Goal: Information Seeking & Learning: Learn about a topic

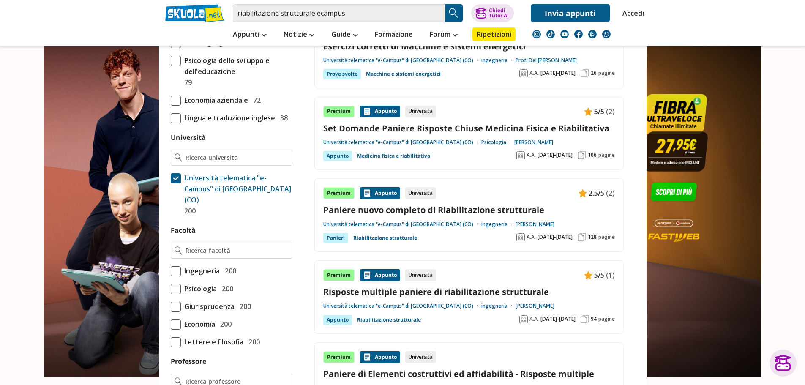
scroll to position [338, 0]
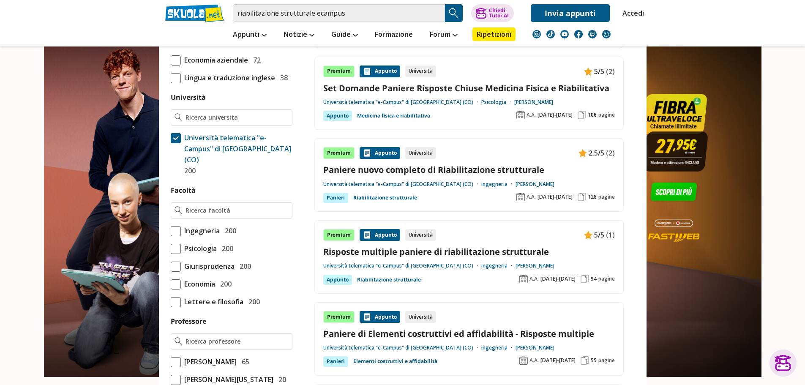
click at [172, 226] on span at bounding box center [176, 231] width 10 height 10
click at [171, 231] on input "Ingegneria 200" at bounding box center [171, 231] width 0 height 0
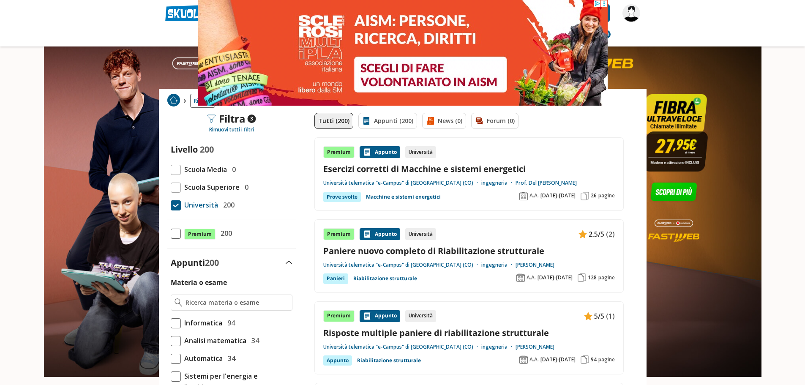
click at [345, 251] on link "Paniere nuovo completo di Riabilitazione strutturale" at bounding box center [469, 250] width 292 height 11
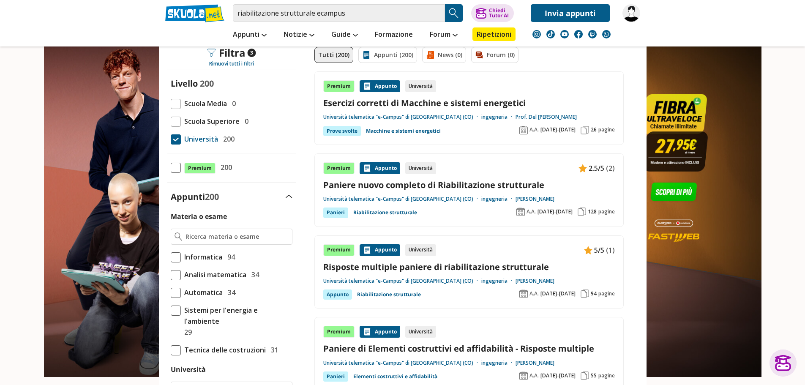
scroll to position [85, 0]
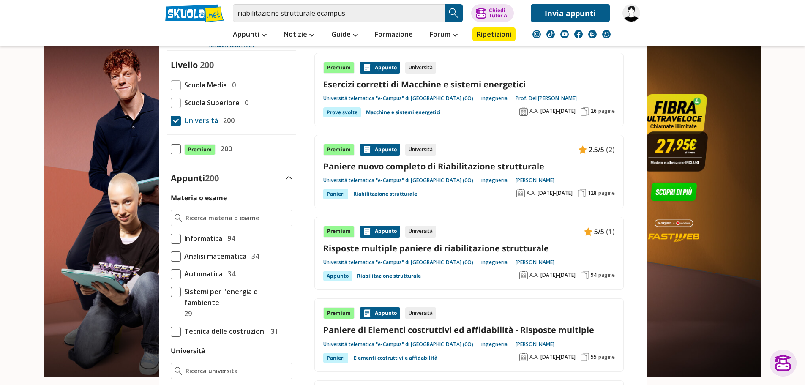
click at [560, 276] on span "[DATE]-[DATE]" at bounding box center [558, 275] width 35 height 7
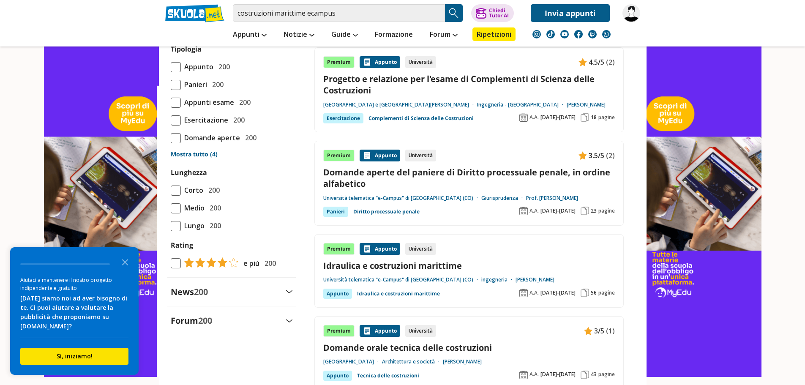
scroll to position [719, 0]
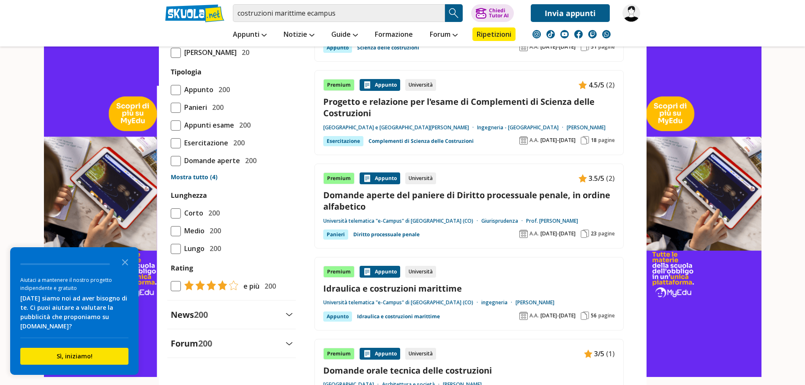
click at [378, 288] on link "Idraulica e costruzioni marittime" at bounding box center [469, 288] width 292 height 11
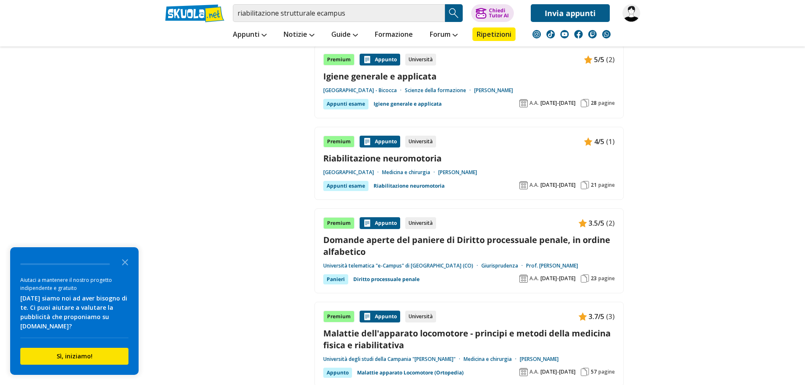
scroll to position [1226, 0]
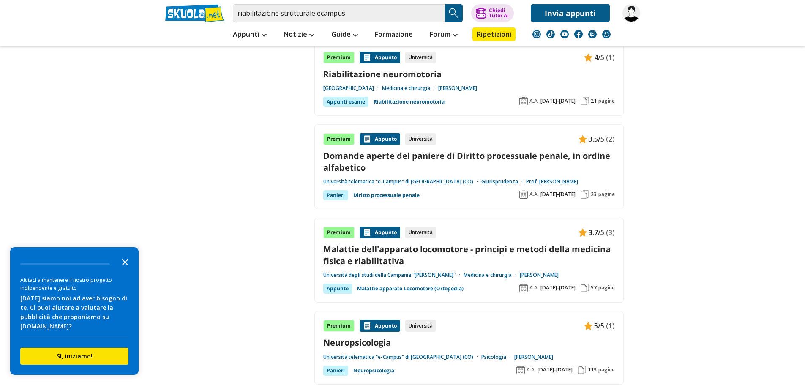
click at [128, 262] on icon "Close the survey" at bounding box center [125, 261] width 17 height 17
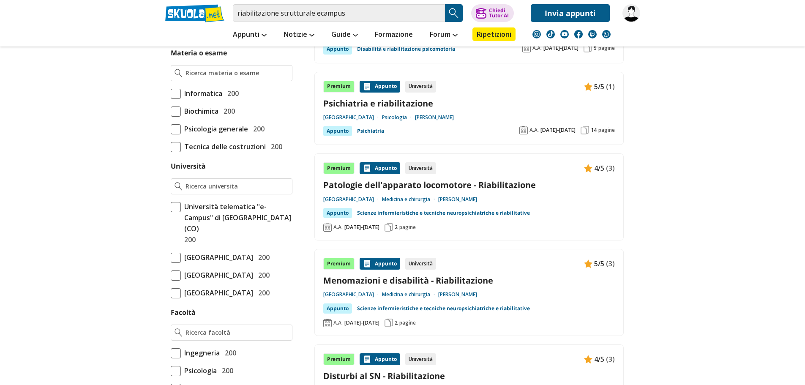
scroll to position [169, 0]
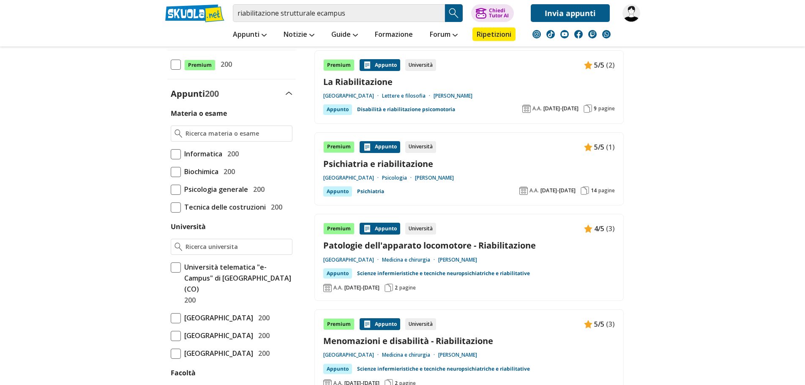
click at [177, 269] on span at bounding box center [176, 267] width 10 height 10
click at [171, 284] on input "Università telematica "e-Campus" di Novedrate (CO) 200" at bounding box center [171, 284] width 0 height 0
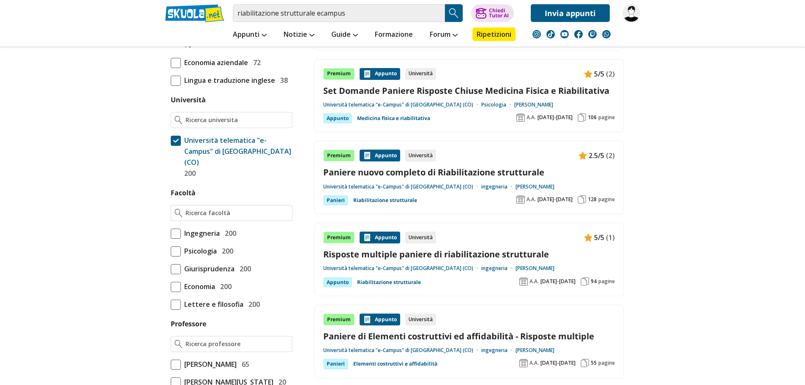
scroll to position [338, 0]
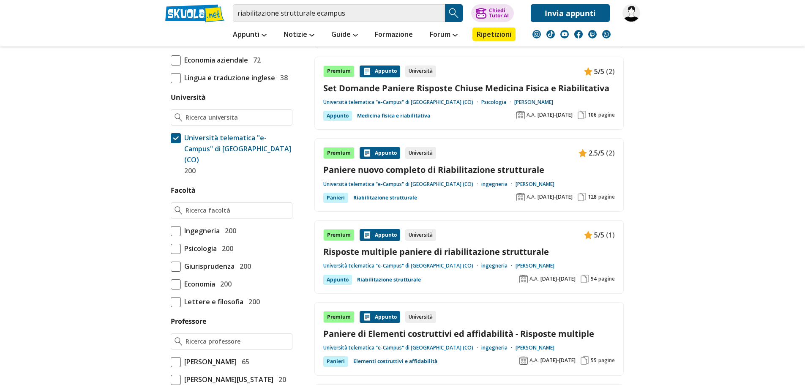
click at [175, 226] on span at bounding box center [176, 231] width 10 height 10
click at [171, 231] on input "Ingegneria 200" at bounding box center [171, 231] width 0 height 0
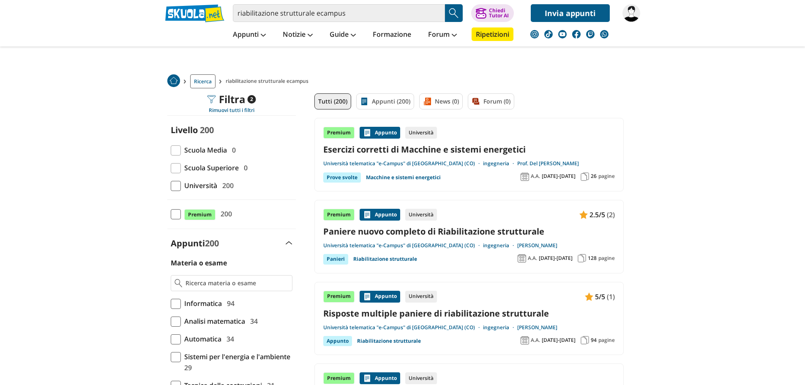
scroll to position [42, 0]
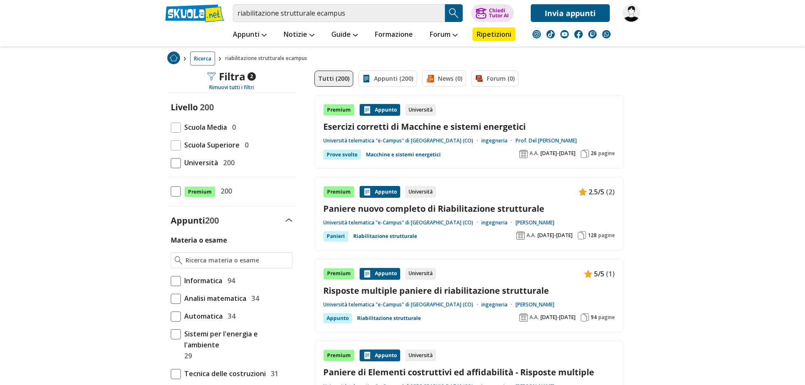
click at [431, 209] on link "Paniere nuovo completo di Riabilitazione strutturale" at bounding box center [469, 208] width 292 height 11
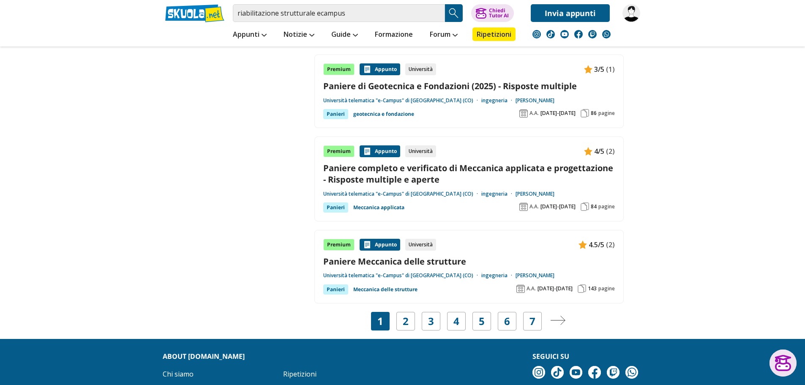
scroll to position [1522, 0]
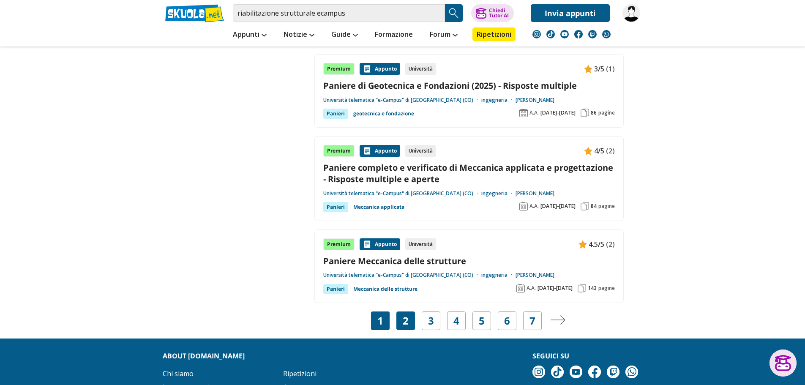
click at [407, 321] on link "2" at bounding box center [406, 321] width 6 height 12
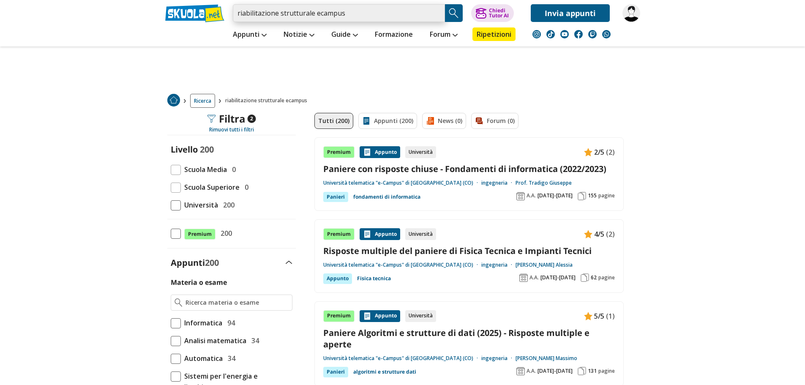
click at [312, 13] on input "riabilitazione strutturale ecampus" at bounding box center [339, 13] width 212 height 18
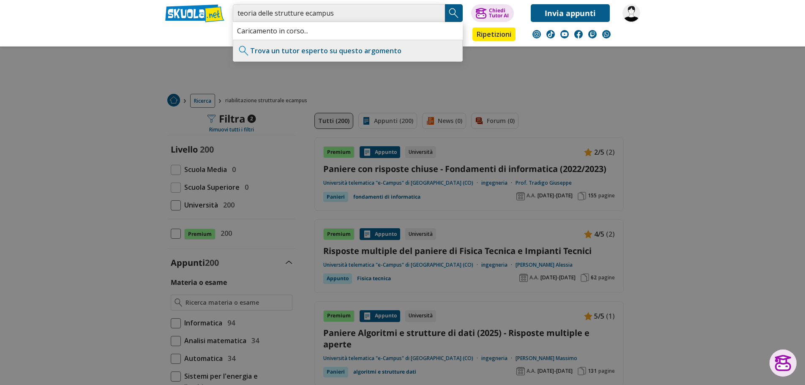
click at [335, 14] on input "teoria delle strutture ecampus" at bounding box center [339, 13] width 212 height 18
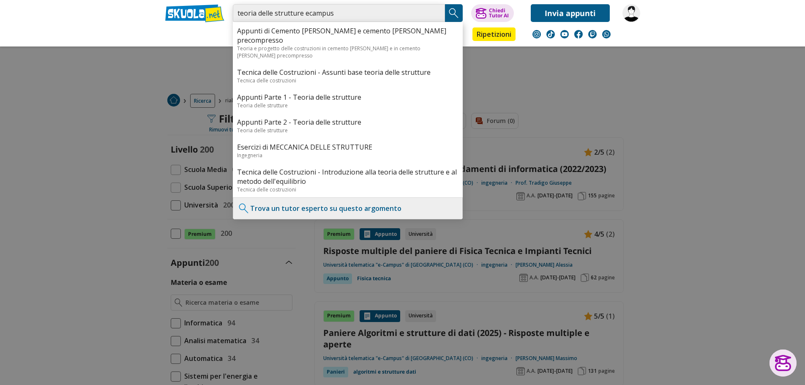
type input "teoria delle strutture ecampus"
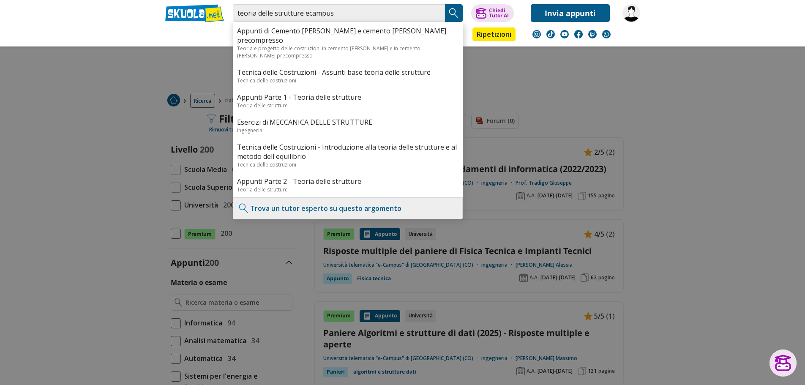
click at [453, 14] on img "Search Button" at bounding box center [454, 13] width 13 height 13
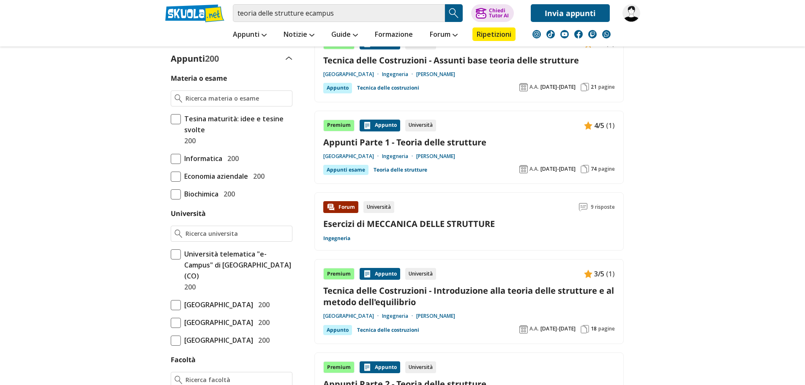
scroll to position [211, 0]
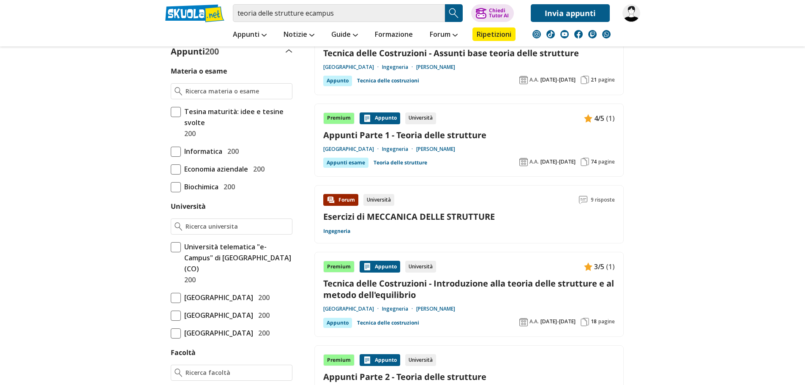
click at [178, 246] on span at bounding box center [176, 247] width 10 height 10
click at [171, 263] on input "Università telematica "e-Campus" di Novedrate (CO) 200" at bounding box center [171, 263] width 0 height 0
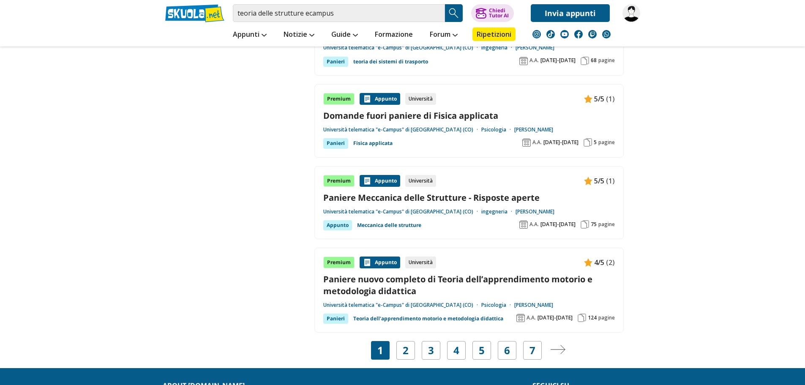
scroll to position [1522, 0]
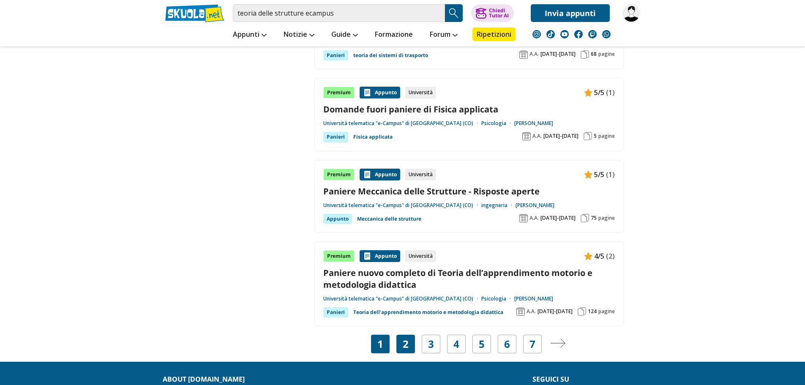
click at [403, 338] on link "2" at bounding box center [406, 344] width 6 height 12
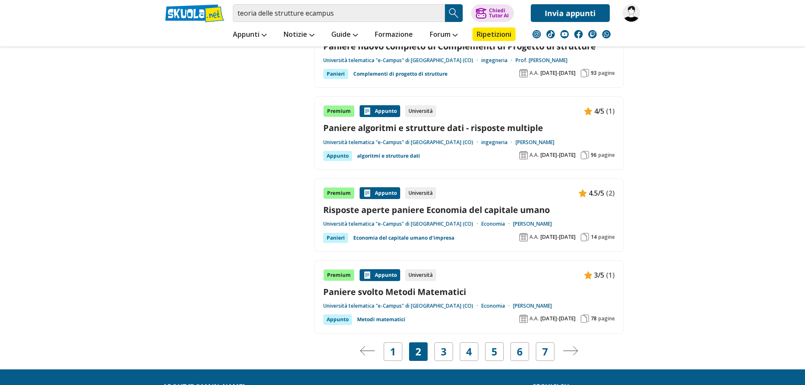
scroll to position [1522, 0]
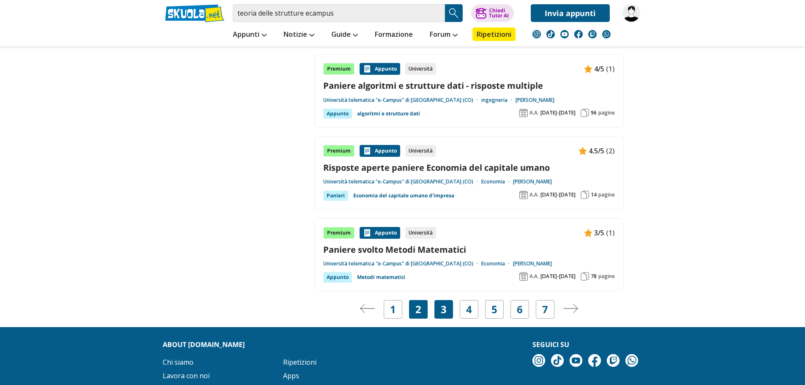
click at [442, 303] on link "3" at bounding box center [444, 309] width 6 height 12
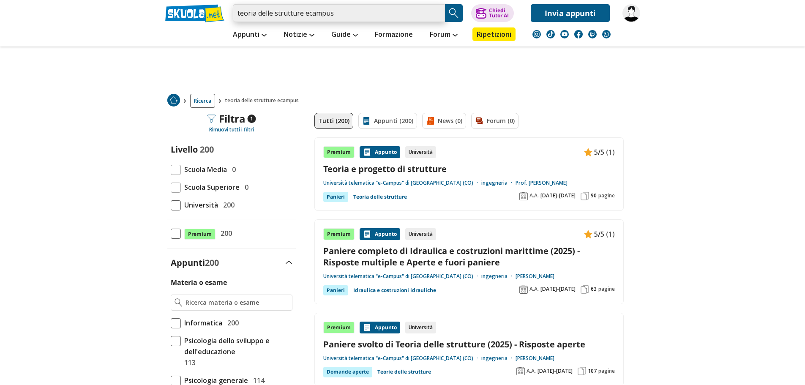
click at [353, 17] on input "teoria delle strutture ecampus" at bounding box center [339, 13] width 212 height 18
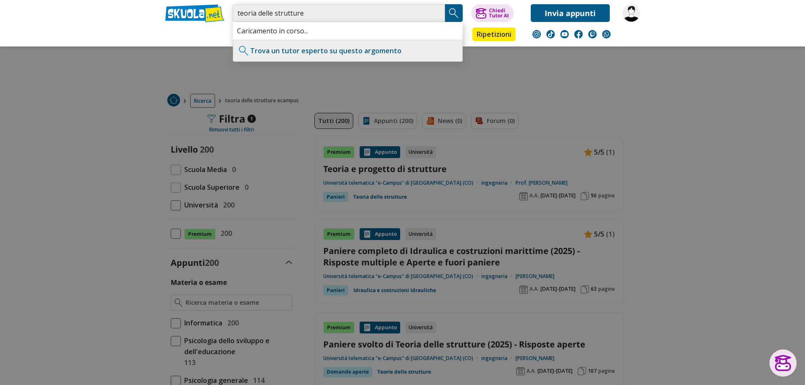
type input "teoria delle strutture"
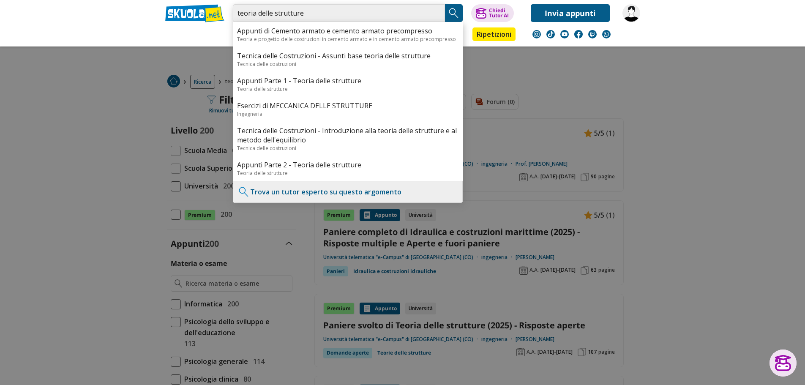
scroll to position [42, 0]
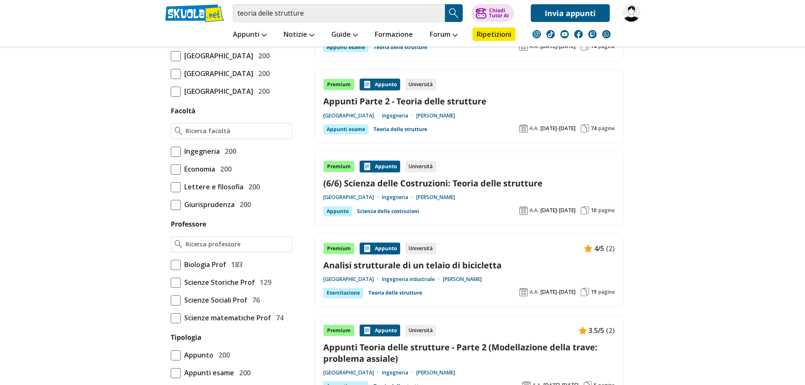
scroll to position [423, 0]
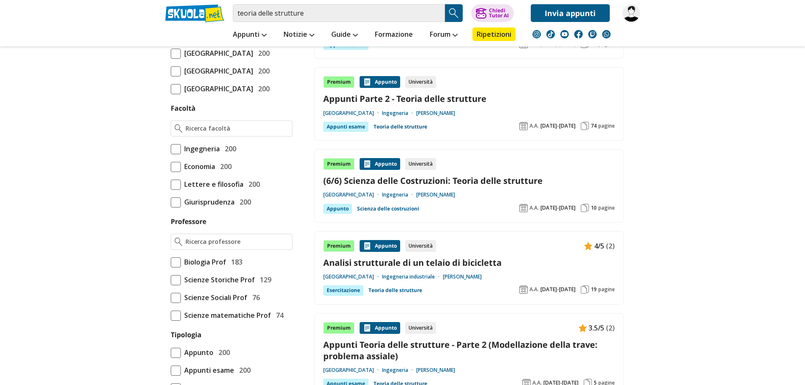
click at [178, 154] on span at bounding box center [176, 149] width 10 height 10
click at [171, 149] on input "Ingegneria 200" at bounding box center [171, 149] width 0 height 0
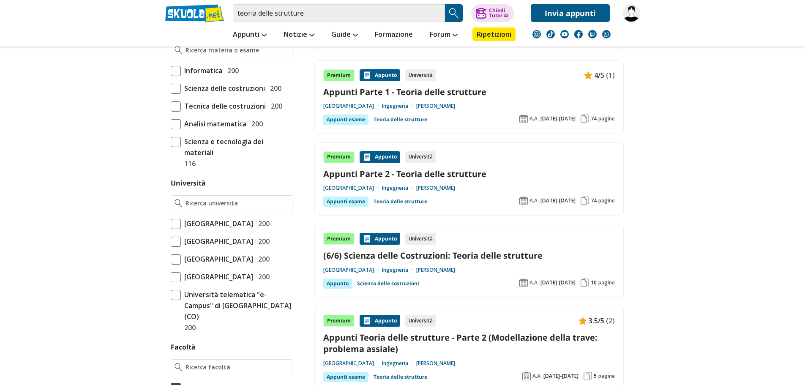
scroll to position [296, 0]
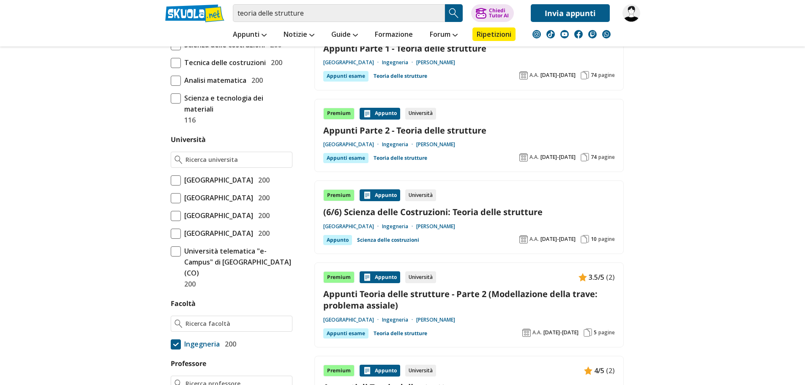
click at [172, 257] on span at bounding box center [176, 251] width 10 height 10
click at [171, 268] on input "Università telematica "e-Campus" di Novedrate (CO) 200" at bounding box center [171, 268] width 0 height 0
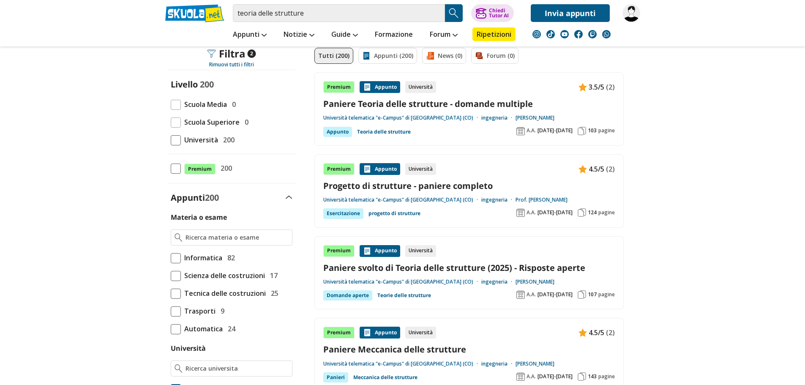
scroll to position [85, 0]
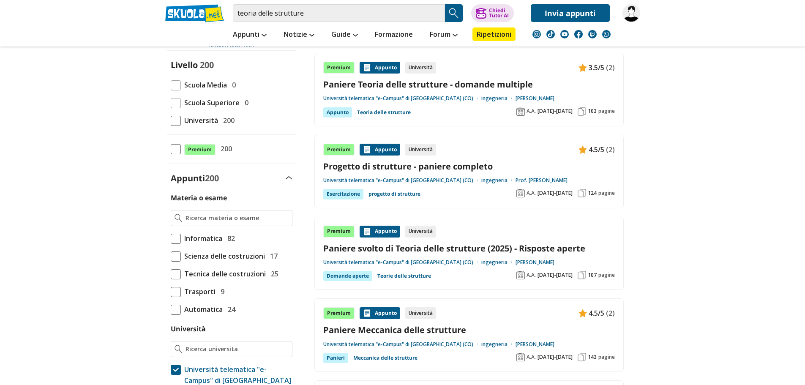
click at [454, 248] on link "Paniere svolto di Teoria delle strutture (2025) - Risposte aperte" at bounding box center [469, 248] width 292 height 11
click at [465, 167] on link "Progetto di strutture - paniere completo" at bounding box center [469, 166] width 292 height 11
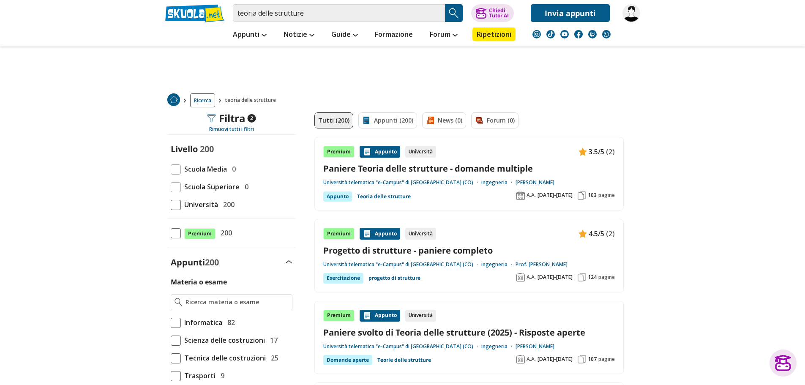
scroll to position [0, 0]
drag, startPoint x: 311, startPoint y: 12, endPoint x: 227, endPoint y: 21, distance: 84.6
click at [227, 21] on div "teoria delle strutture Trova un tutor esperto su questo argomento Chiedi Tutor …" at bounding box center [403, 11] width 488 height 22
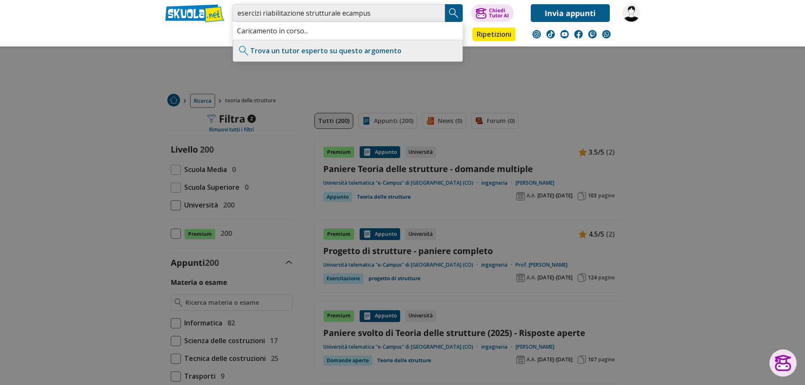
type input "esercizi riabilitazione strutturale ecampus"
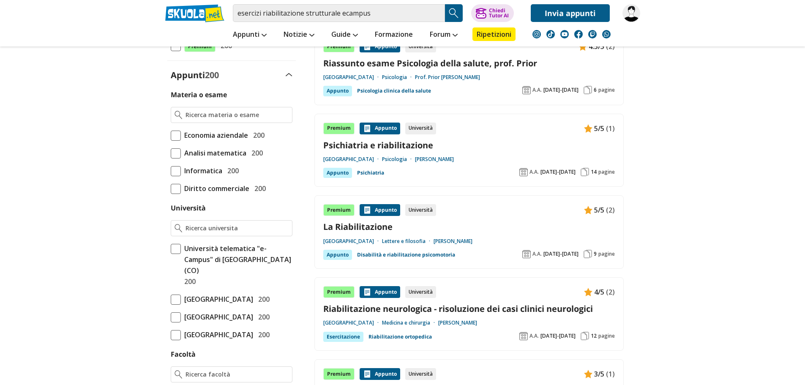
scroll to position [169, 0]
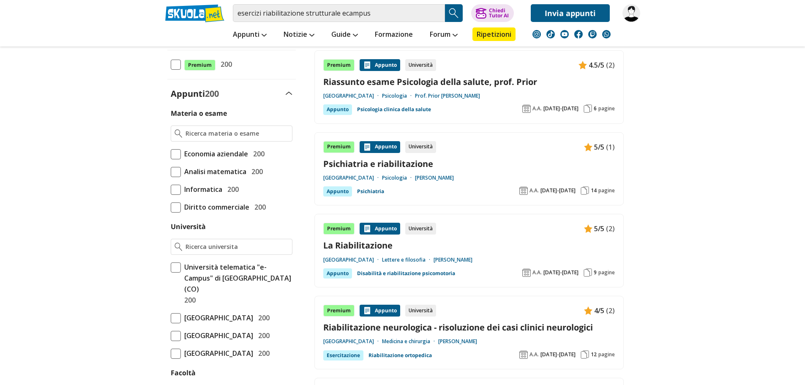
click at [177, 271] on span at bounding box center [176, 267] width 10 height 10
click at [171, 284] on input "Università telematica "e-Campus" di Novedrate (CO) 200" at bounding box center [171, 284] width 0 height 0
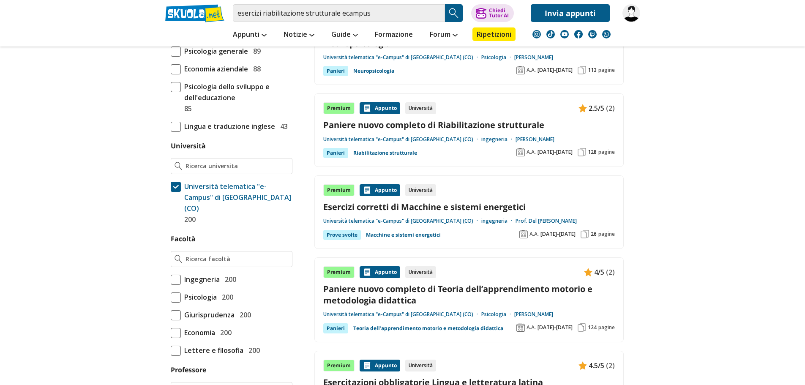
scroll to position [296, 0]
